Goal: Task Accomplishment & Management: Manage account settings

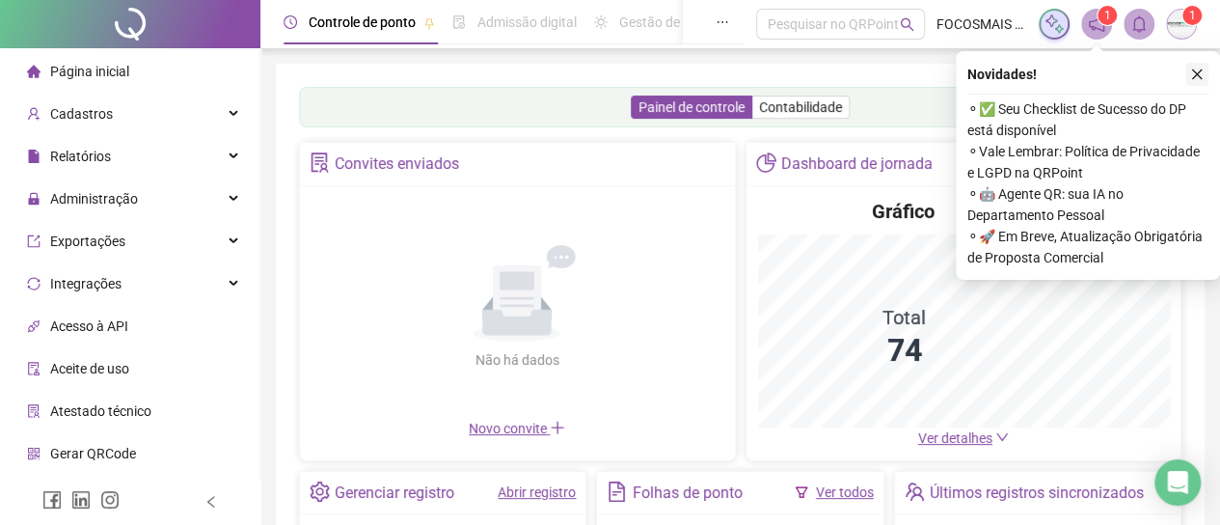
click at [1198, 75] on icon "close" at bounding box center [1197, 74] width 11 height 11
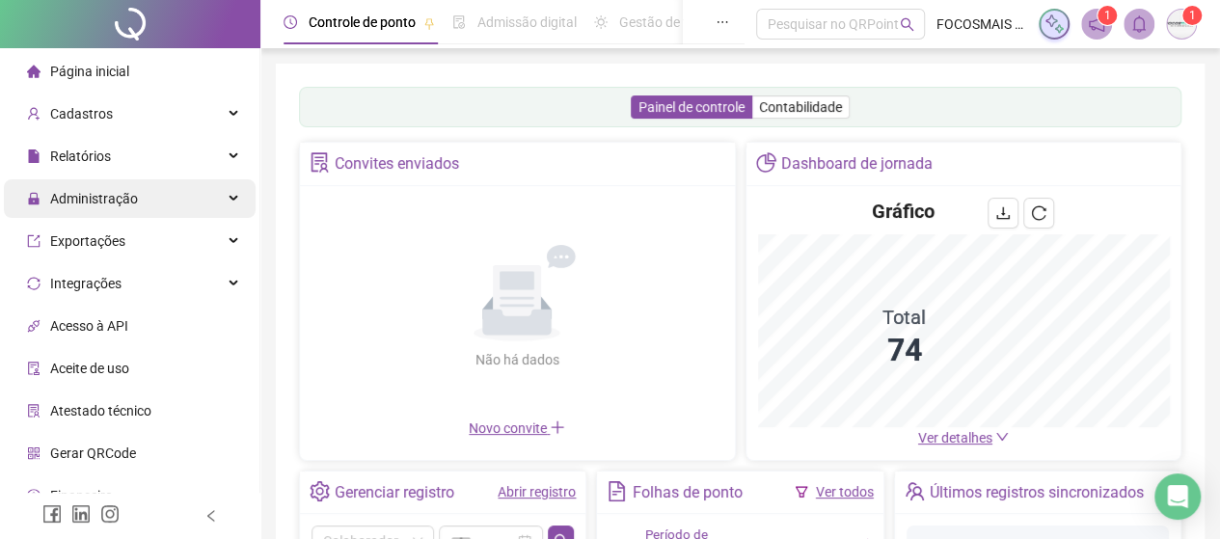
click at [88, 202] on span "Administração" at bounding box center [94, 198] width 88 height 15
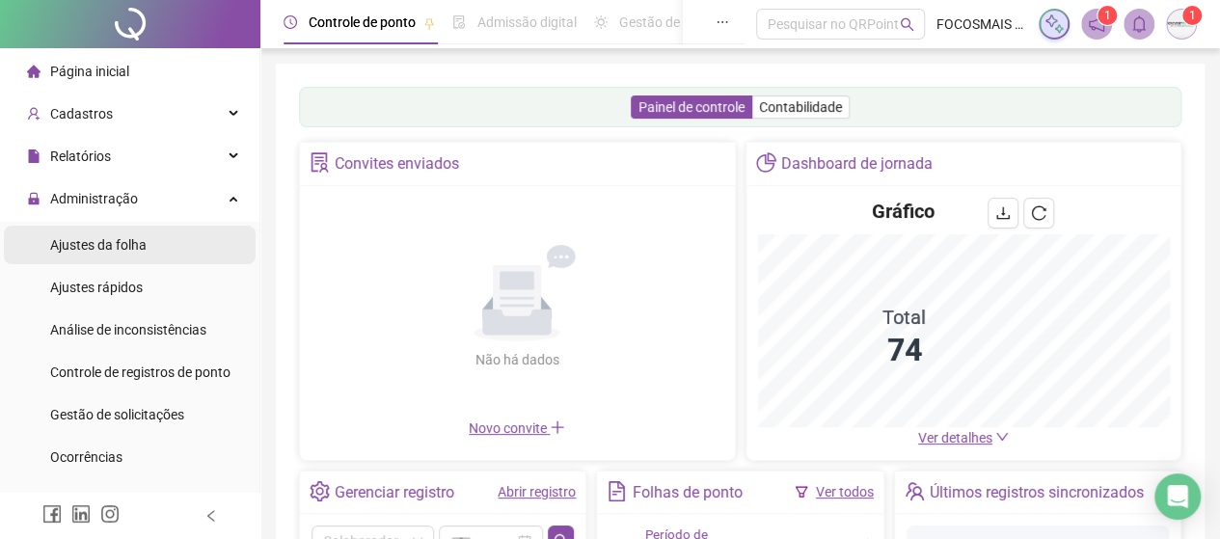
click at [98, 243] on span "Ajustes da folha" at bounding box center [98, 244] width 96 height 15
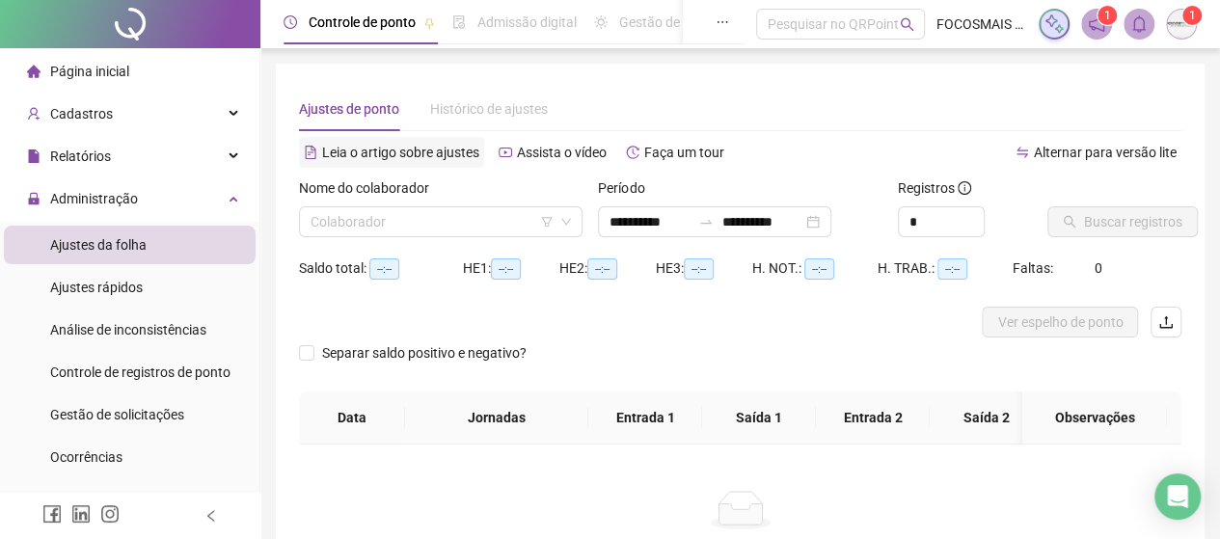
type input "**********"
click at [353, 215] on input "search" at bounding box center [432, 221] width 243 height 29
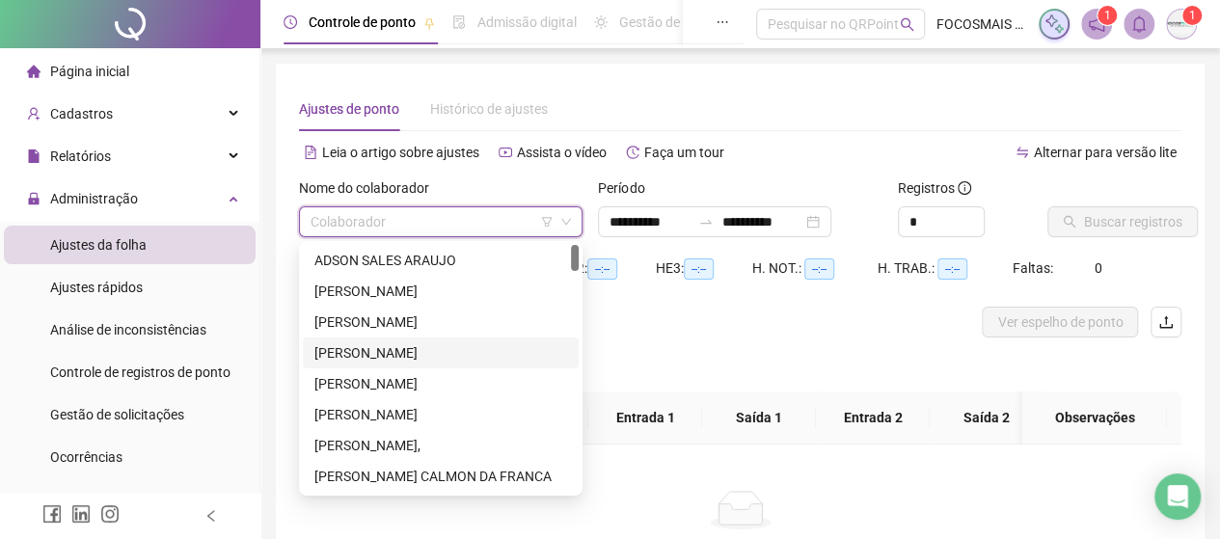
click at [362, 353] on div "[PERSON_NAME]" at bounding box center [440, 352] width 253 height 21
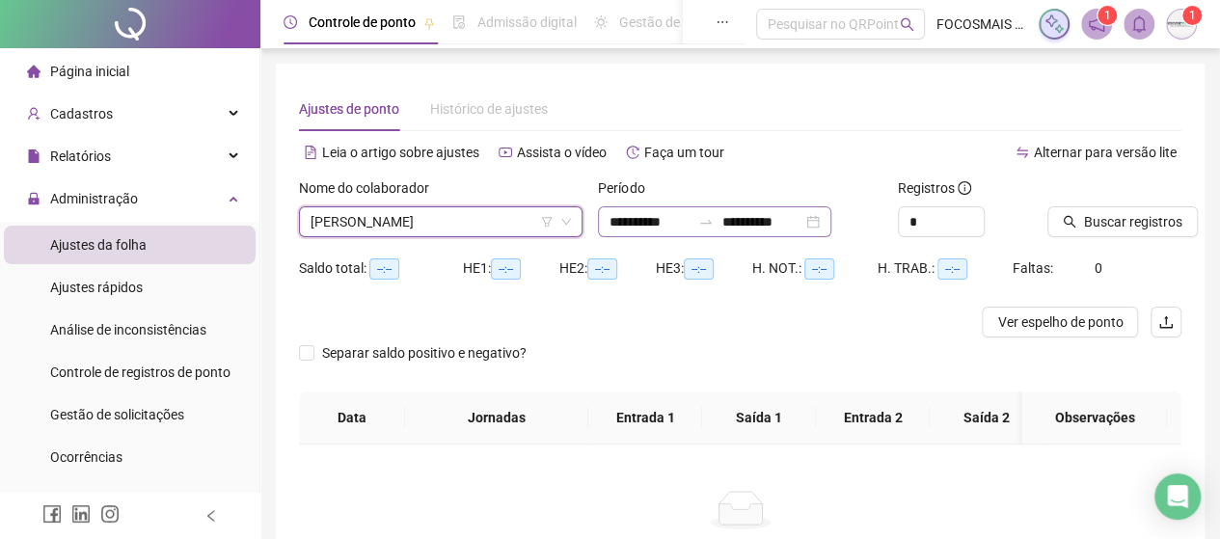
click at [715, 228] on div at bounding box center [706, 221] width 31 height 15
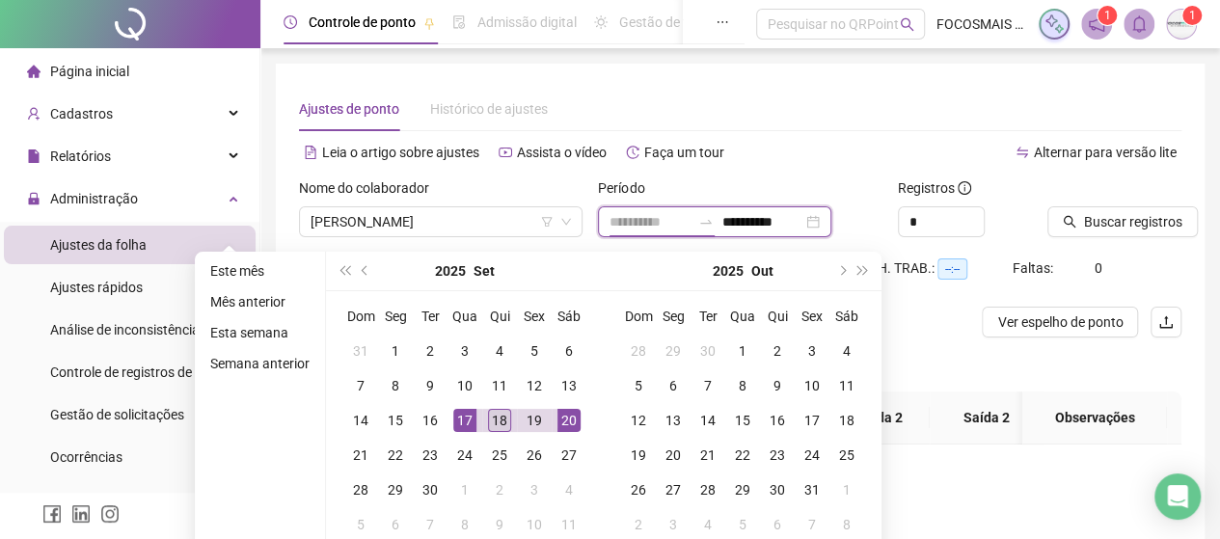
type input "**********"
click at [498, 421] on div "18" at bounding box center [499, 420] width 23 height 23
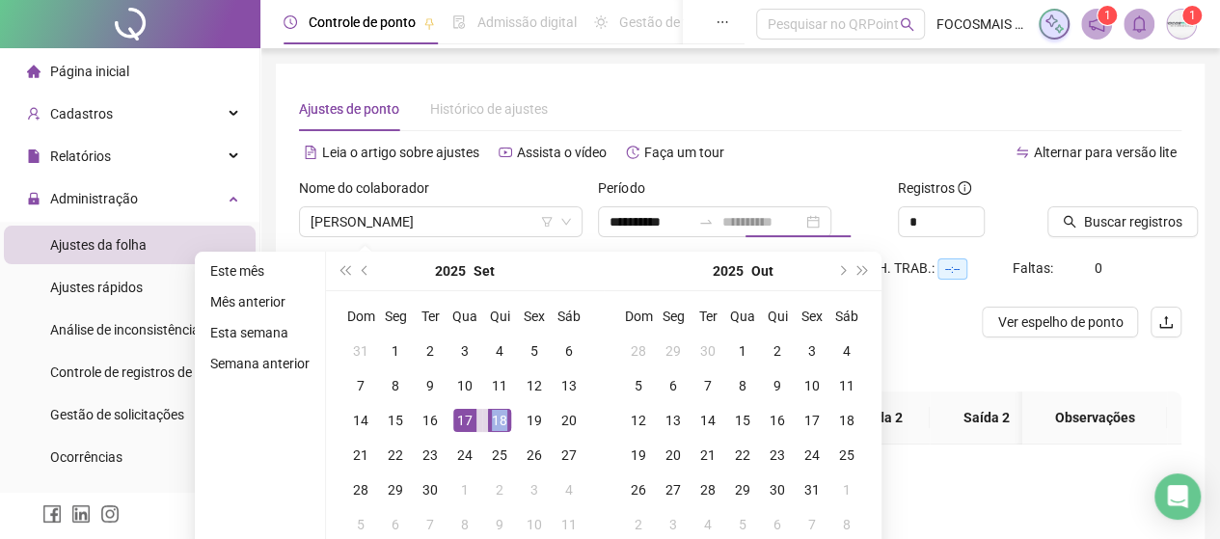
click at [498, 421] on div "18" at bounding box center [499, 420] width 23 height 23
type input "**********"
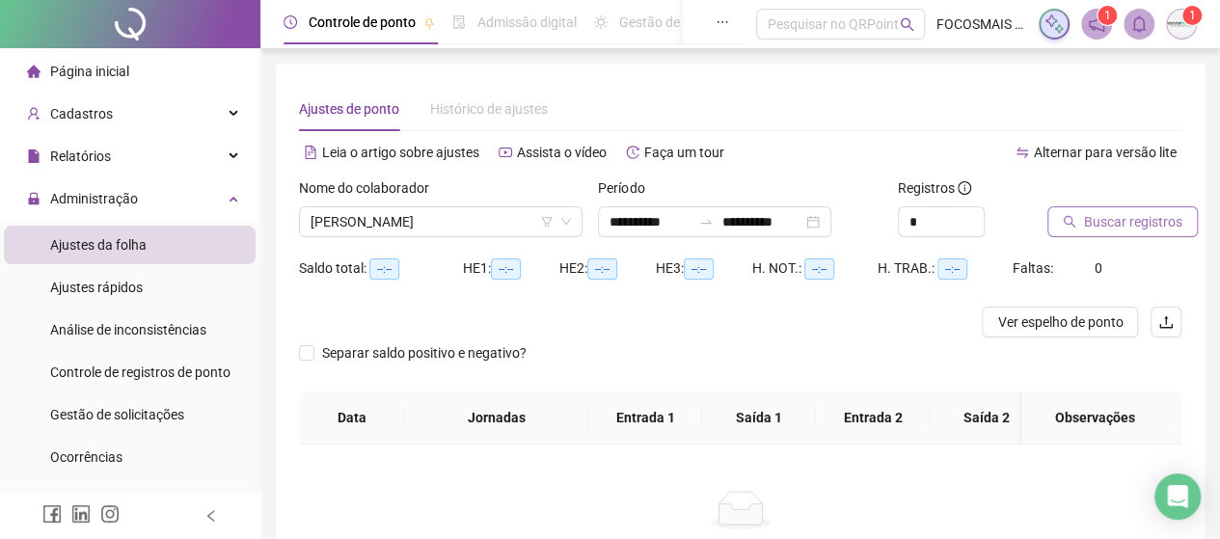
click at [1096, 227] on span "Buscar registros" at bounding box center [1133, 221] width 98 height 21
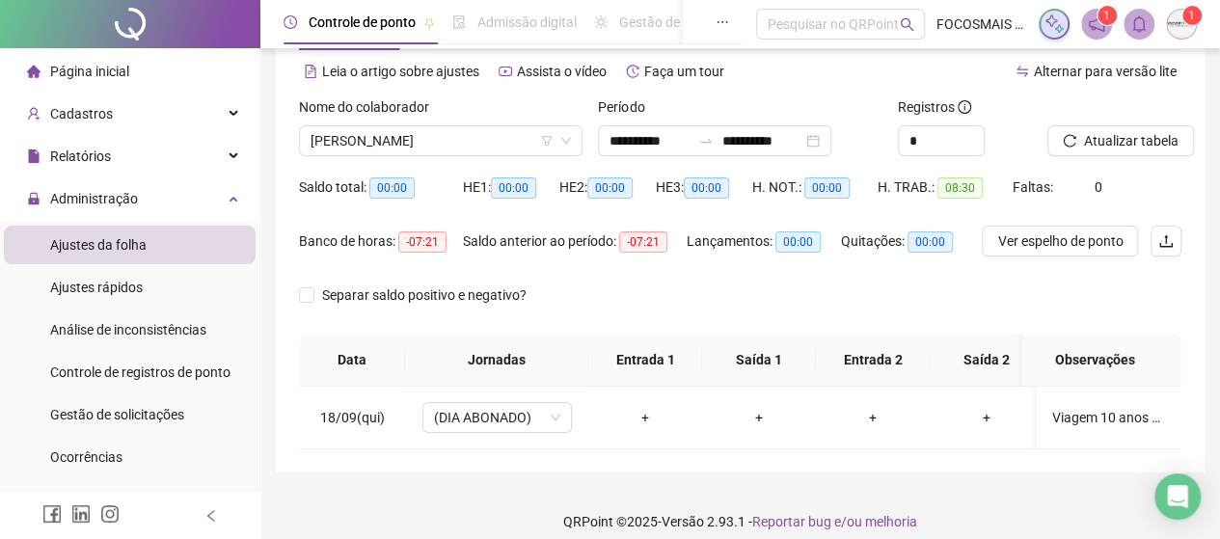
scroll to position [111, 0]
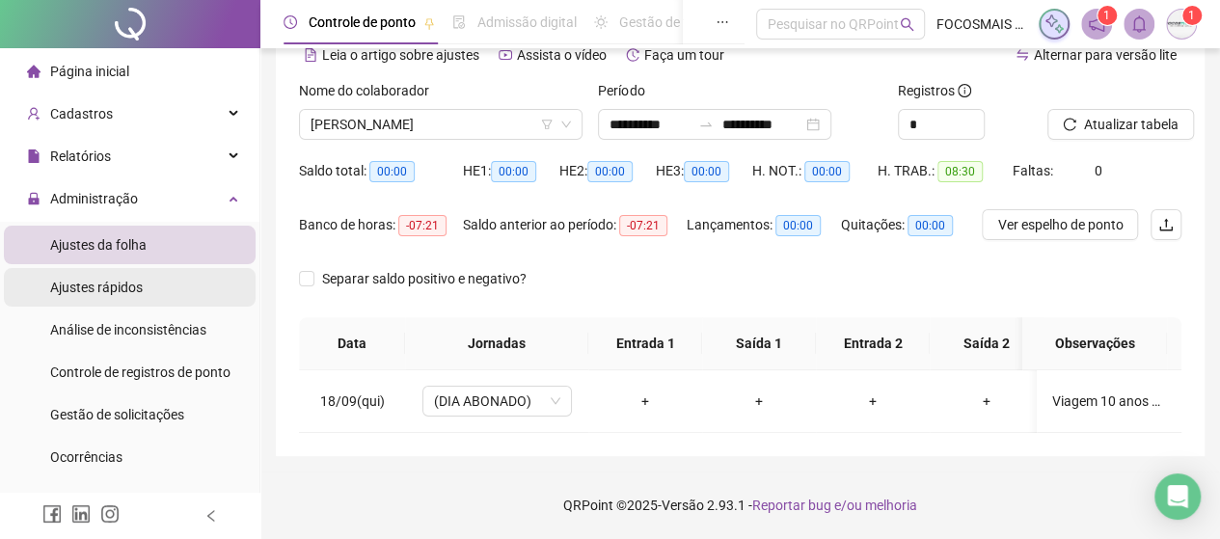
click at [96, 291] on span "Ajustes rápidos" at bounding box center [96, 287] width 93 height 15
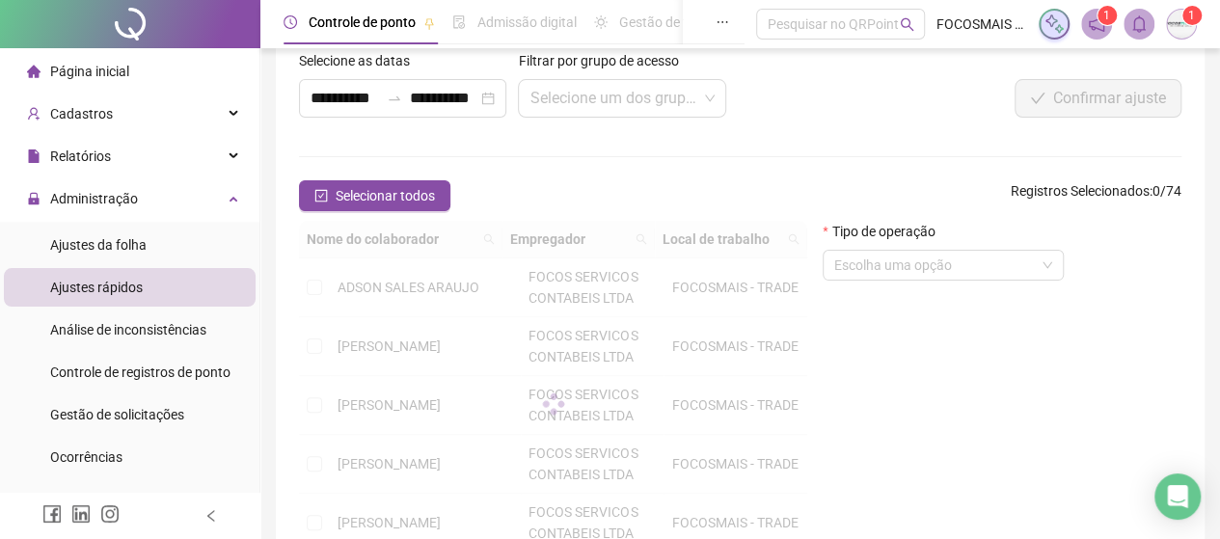
scroll to position [111, 0]
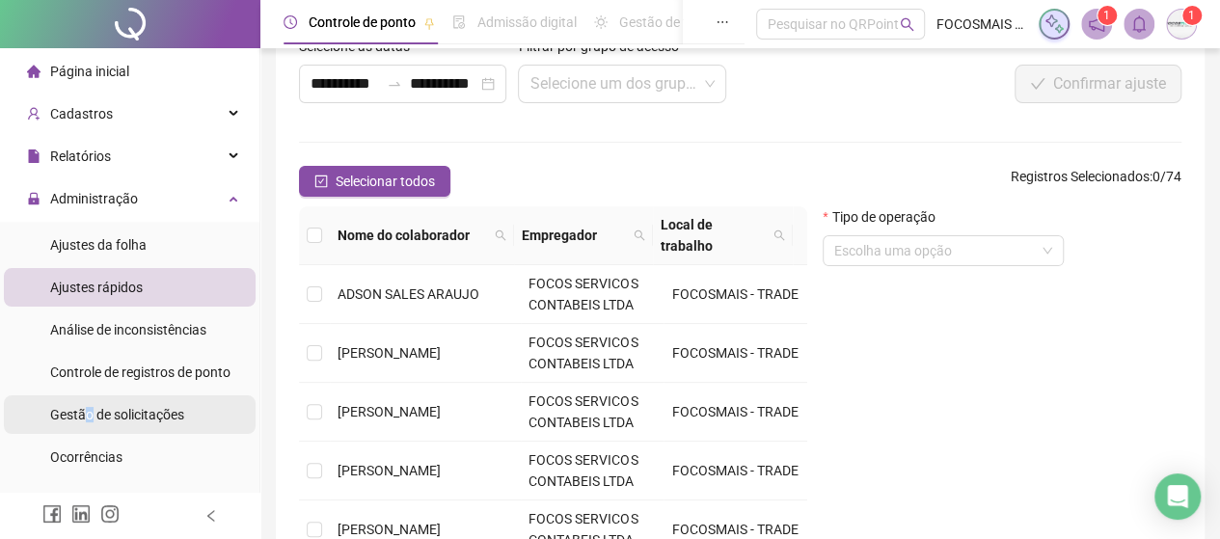
click at [87, 414] on span "Gestão de solicitações" at bounding box center [117, 414] width 134 height 15
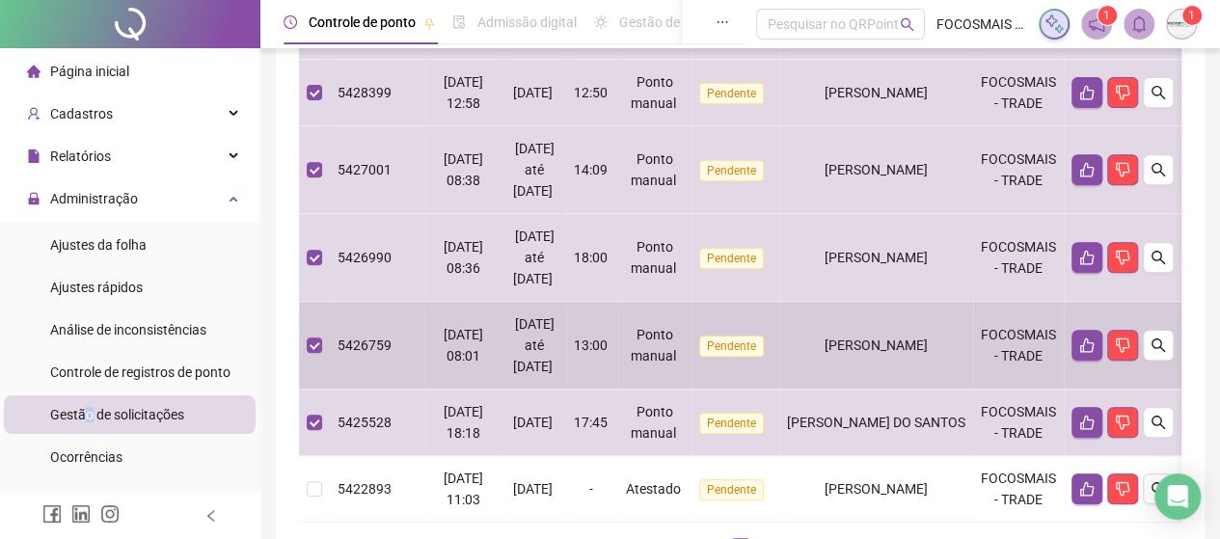
scroll to position [42, 0]
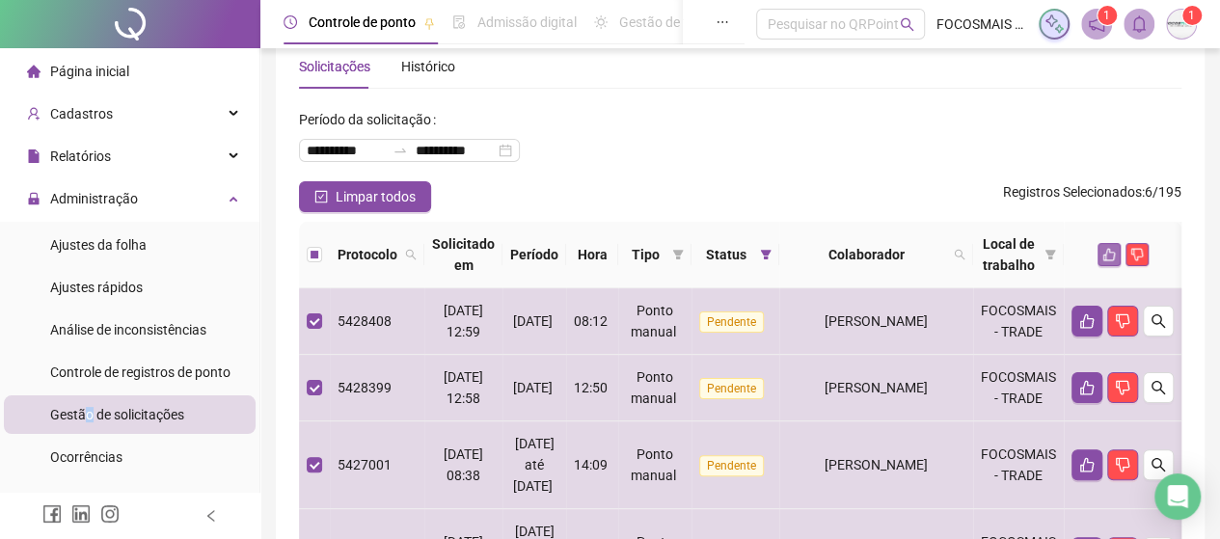
click at [1116, 258] on icon "like" at bounding box center [1109, 255] width 14 height 14
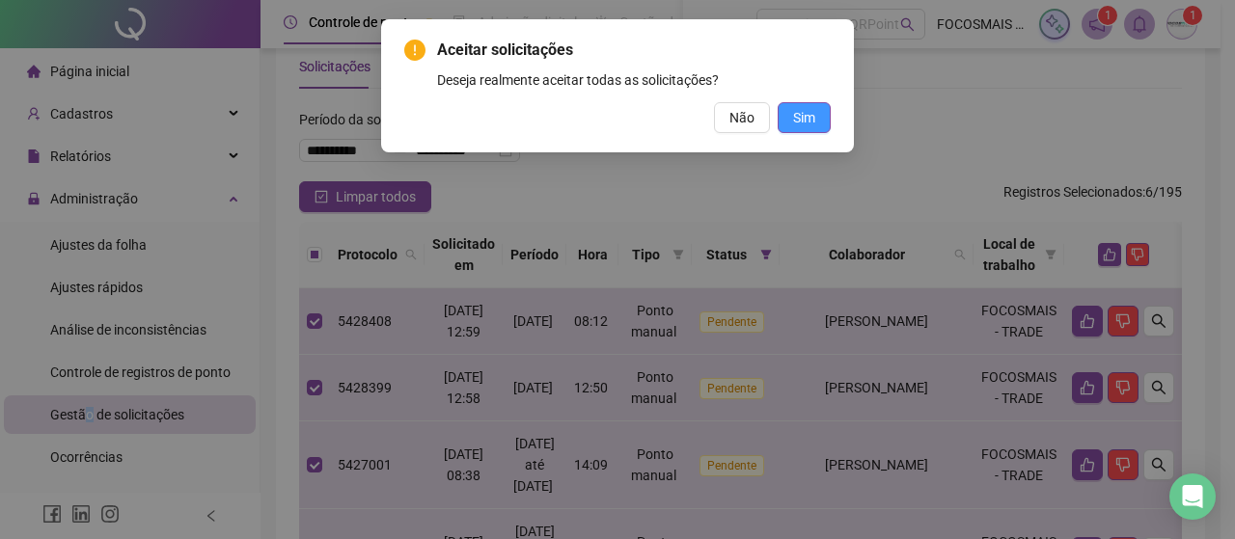
click at [807, 126] on span "Sim" at bounding box center [804, 117] width 22 height 21
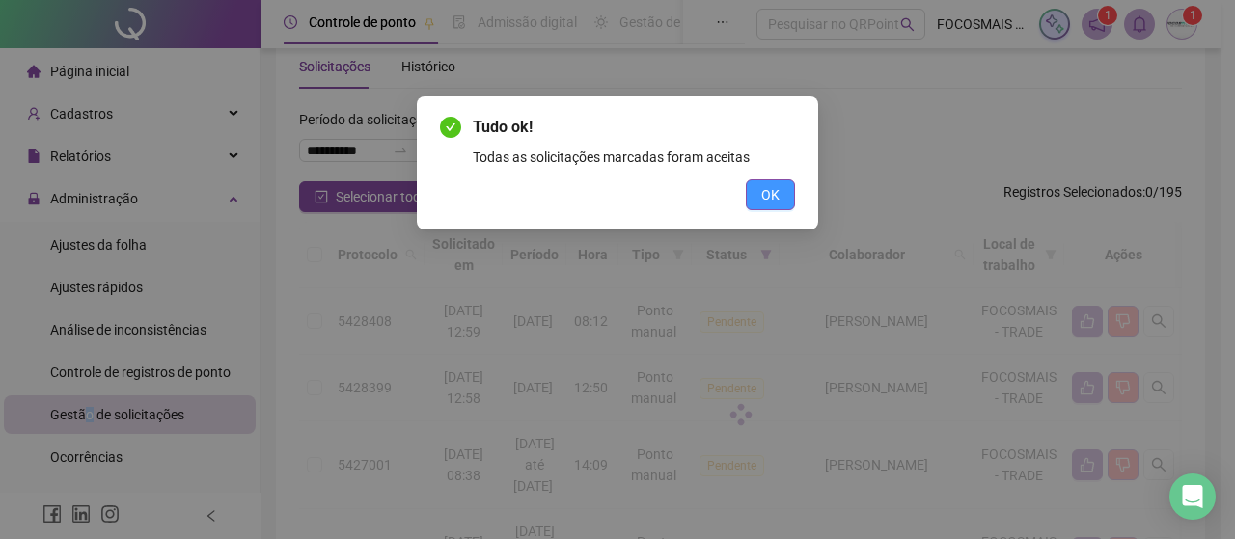
click at [767, 190] on span "OK" at bounding box center [770, 194] width 18 height 21
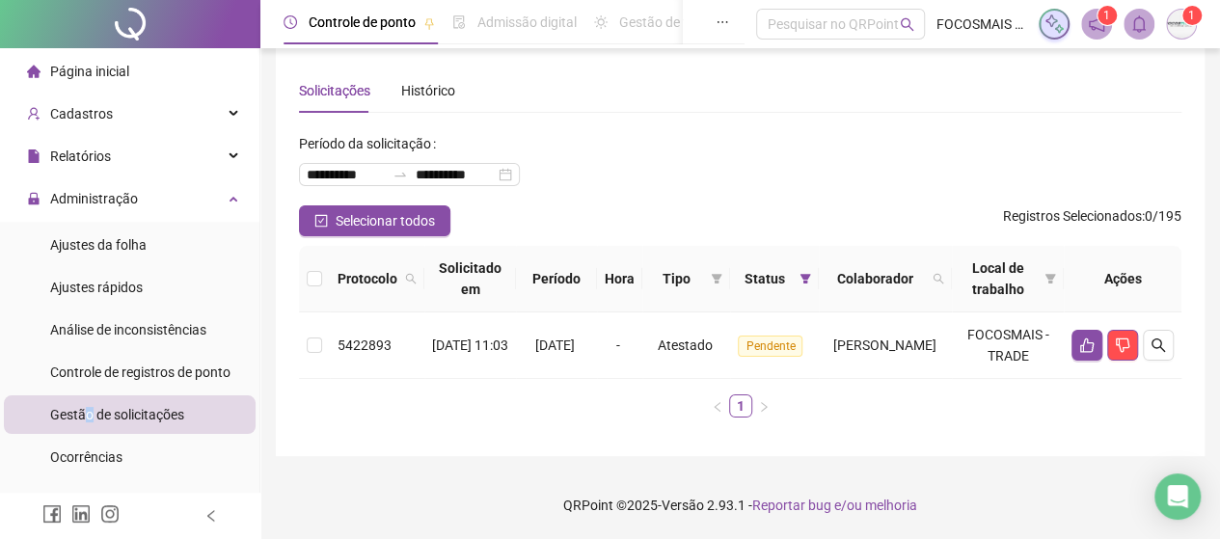
scroll to position [17, 0]
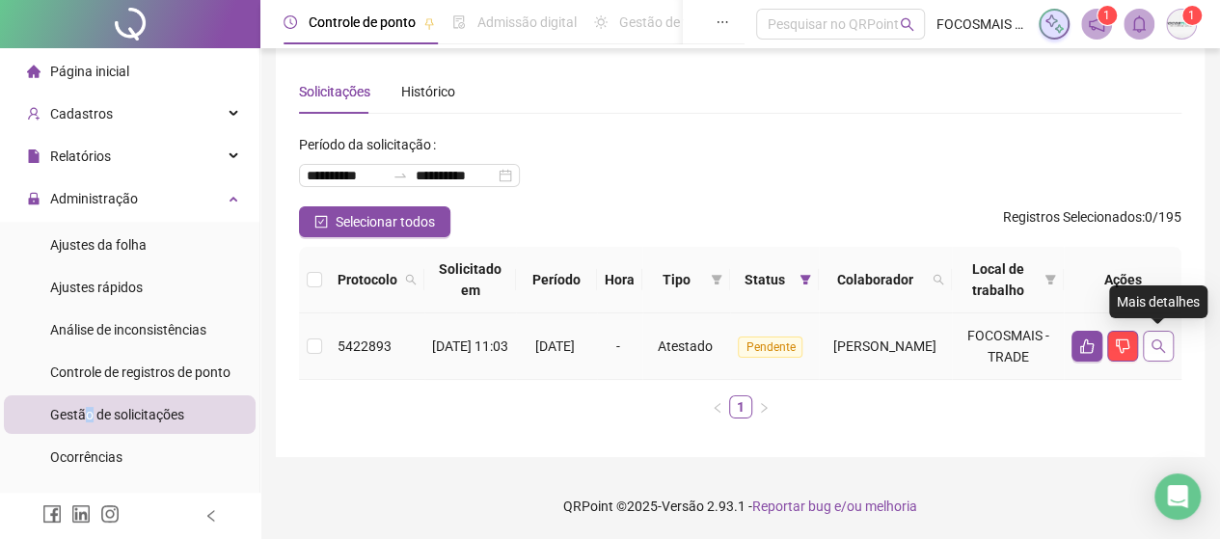
click at [1154, 345] on icon "search" at bounding box center [1158, 346] width 15 height 15
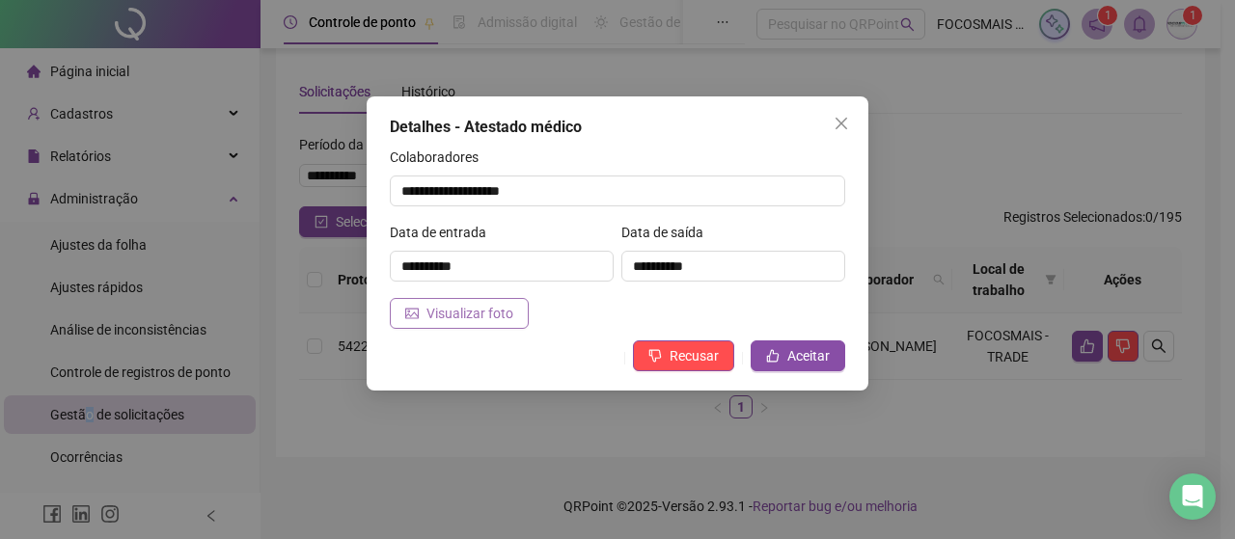
click at [459, 310] on span "Visualizar foto" at bounding box center [469, 313] width 87 height 21
click at [814, 354] on span "Aceitar" at bounding box center [808, 355] width 42 height 21
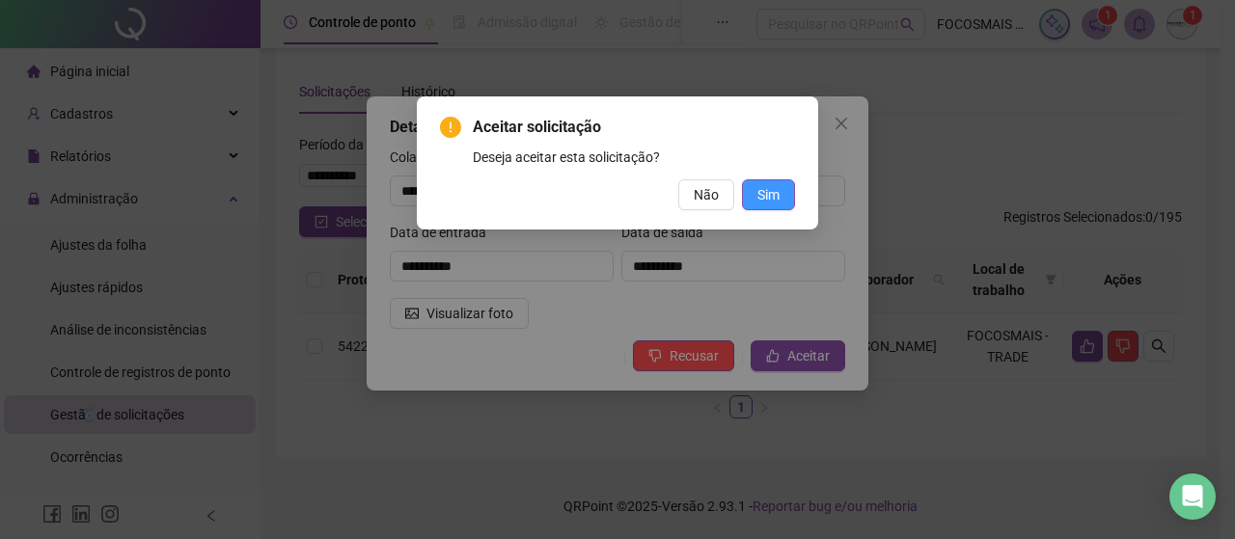
click at [782, 184] on button "Sim" at bounding box center [768, 194] width 53 height 31
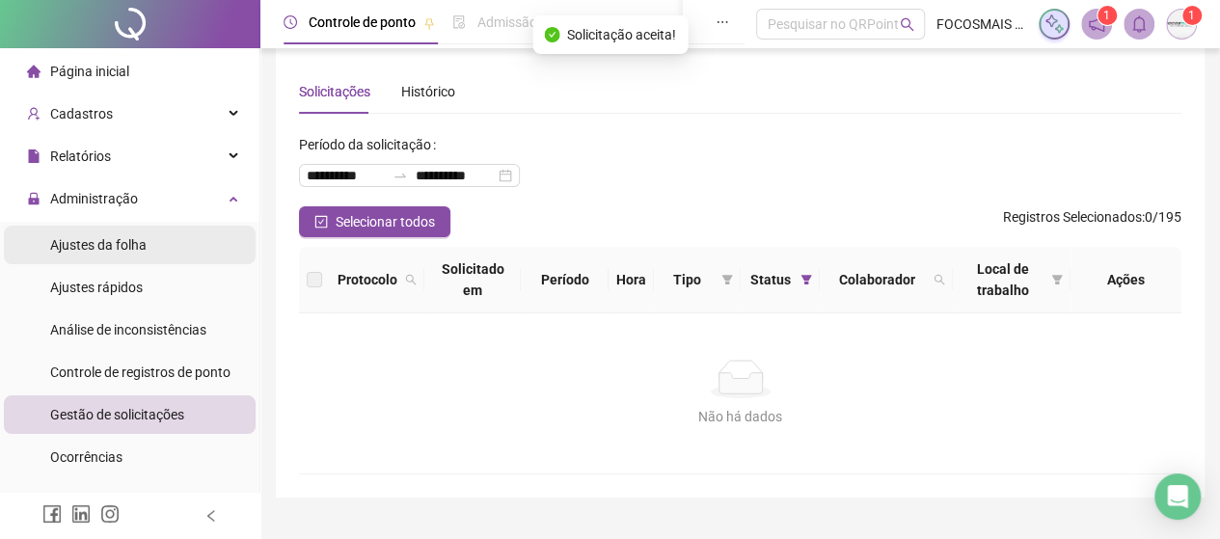
click at [95, 253] on span "Ajustes da folha" at bounding box center [98, 244] width 96 height 15
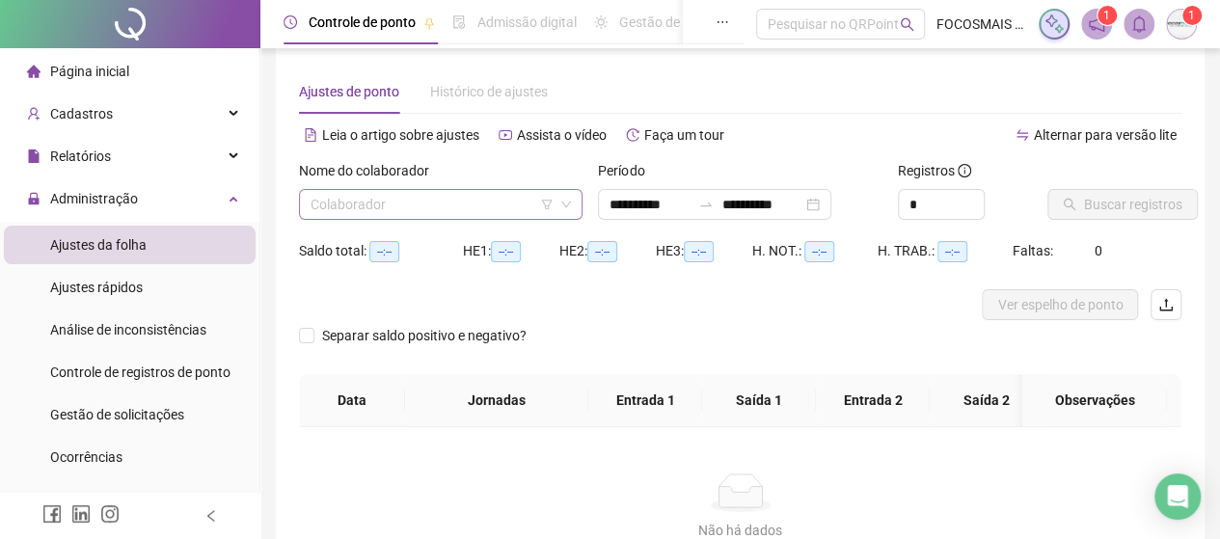
type input "**********"
click at [353, 208] on input "search" at bounding box center [432, 204] width 243 height 29
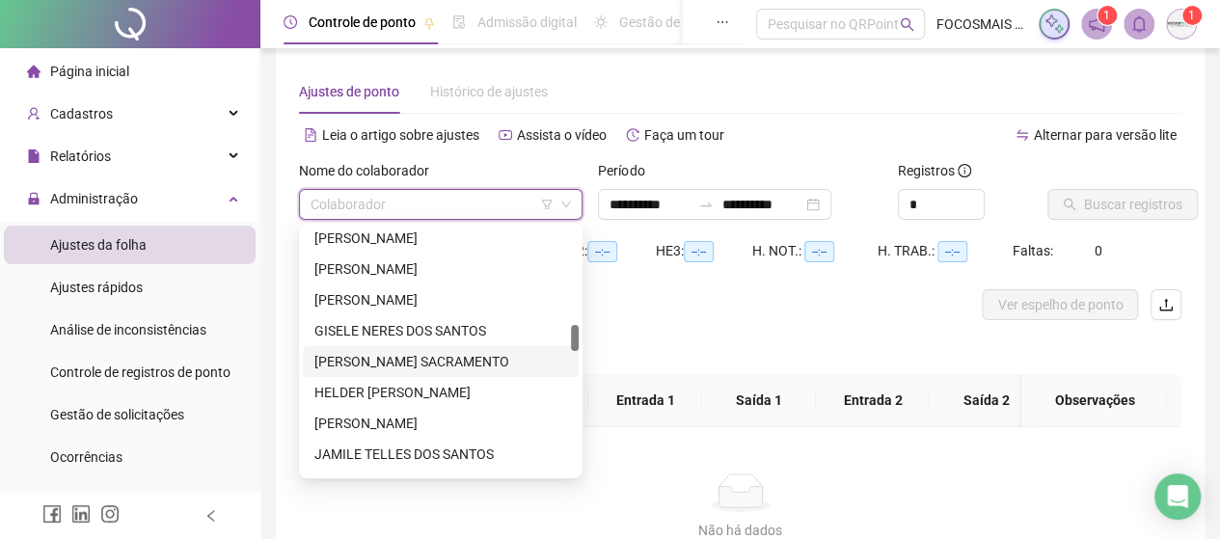
scroll to position [2025, 0]
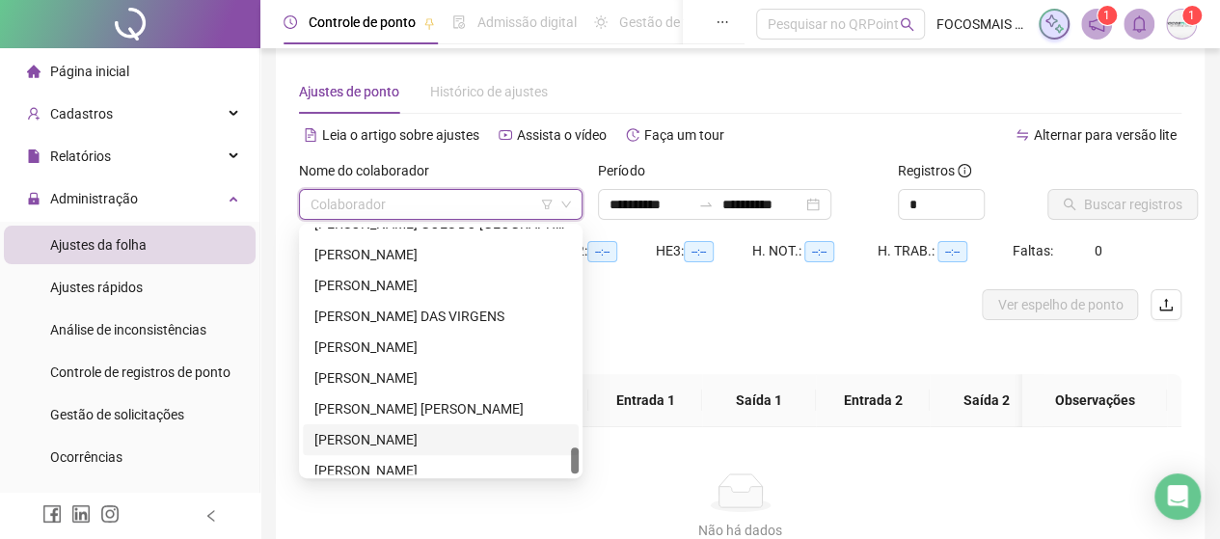
click at [397, 435] on div "[PERSON_NAME]" at bounding box center [440, 439] width 253 height 21
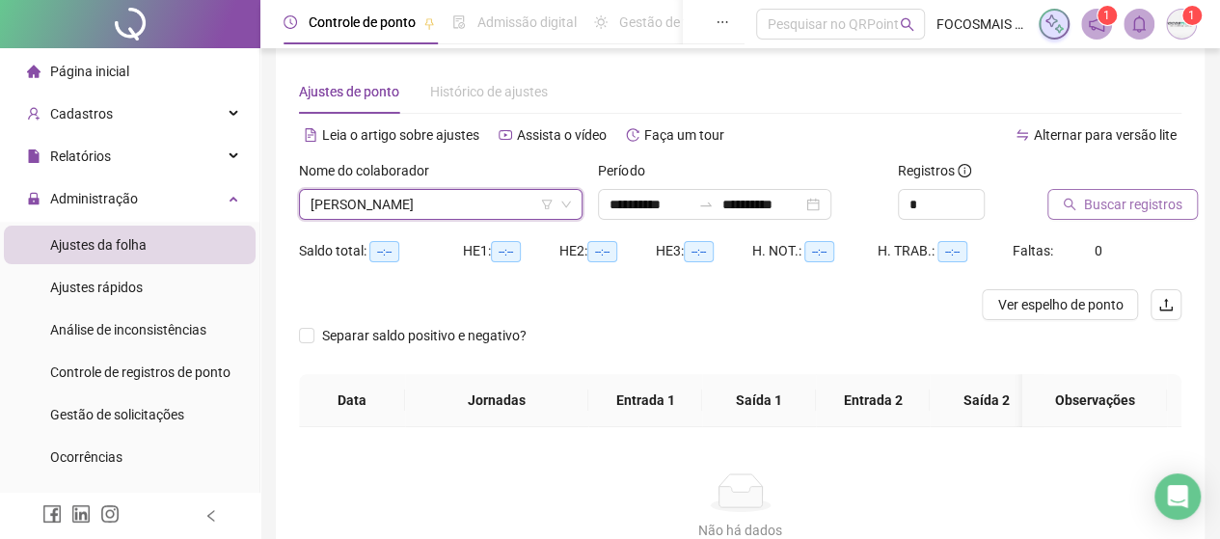
click at [1100, 208] on span "Buscar registros" at bounding box center [1133, 204] width 98 height 21
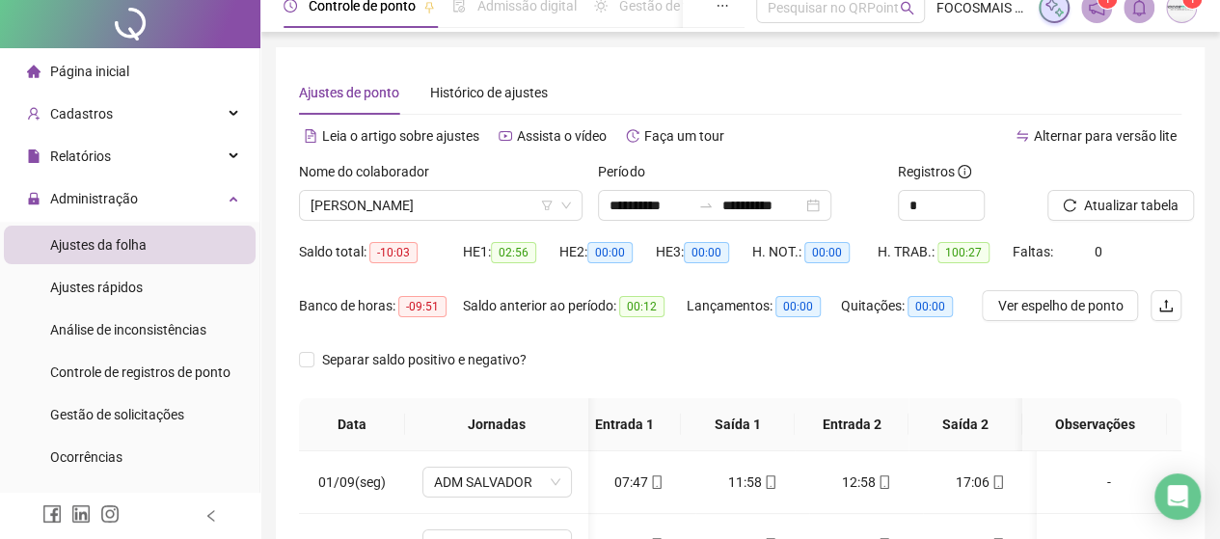
scroll to position [0, 0]
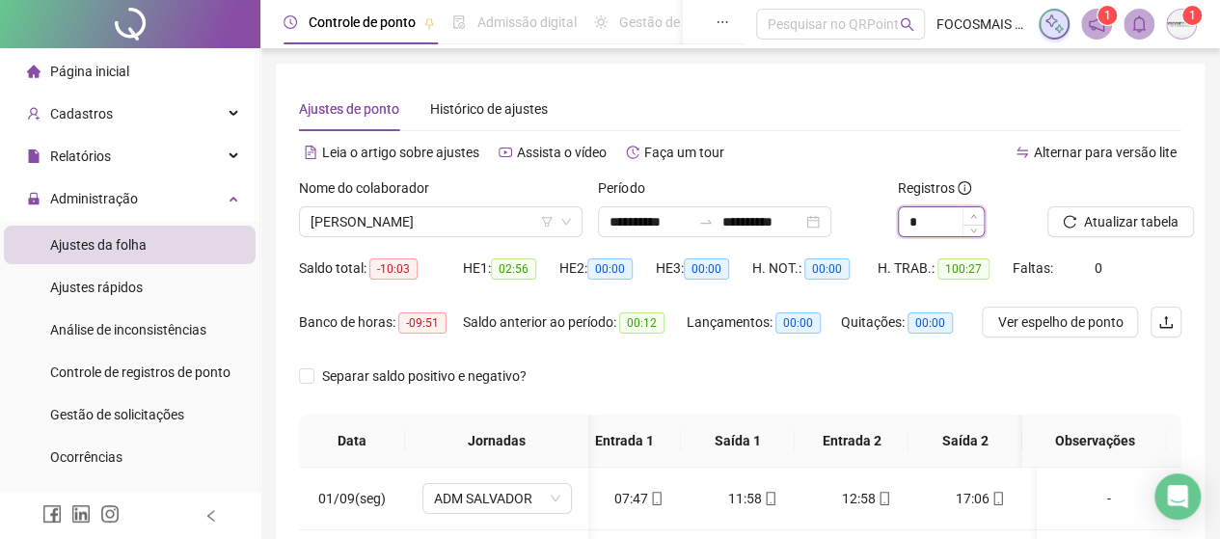
click at [974, 214] on icon "up" at bounding box center [973, 216] width 7 height 7
type input "*"
click at [1100, 221] on span "Atualizar tabela" at bounding box center [1131, 221] width 95 height 21
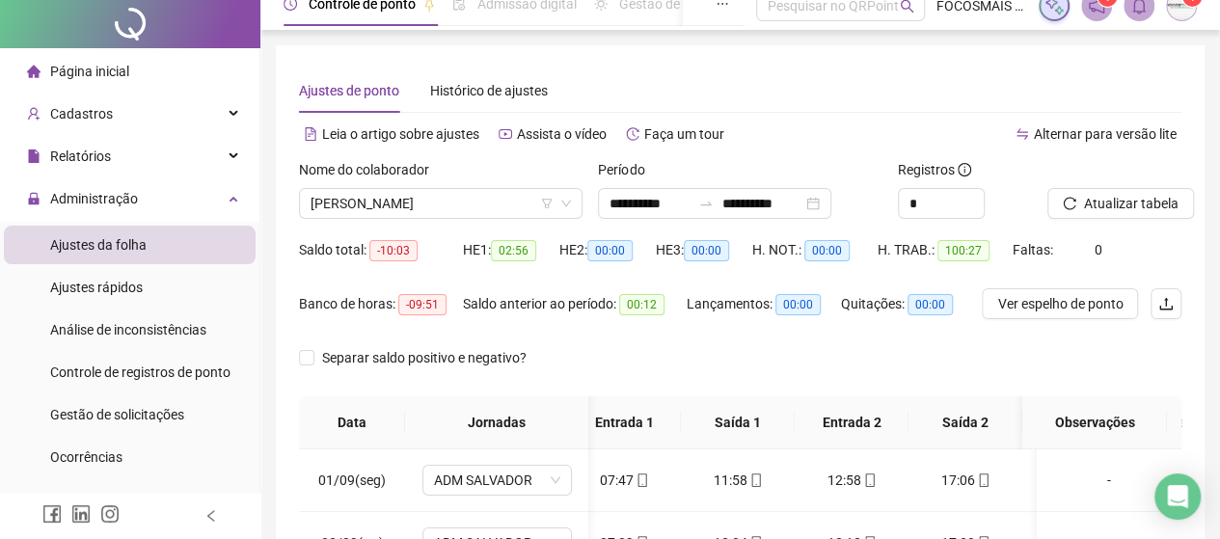
scroll to position [0, 0]
